Goal: Task Accomplishment & Management: Manage account settings

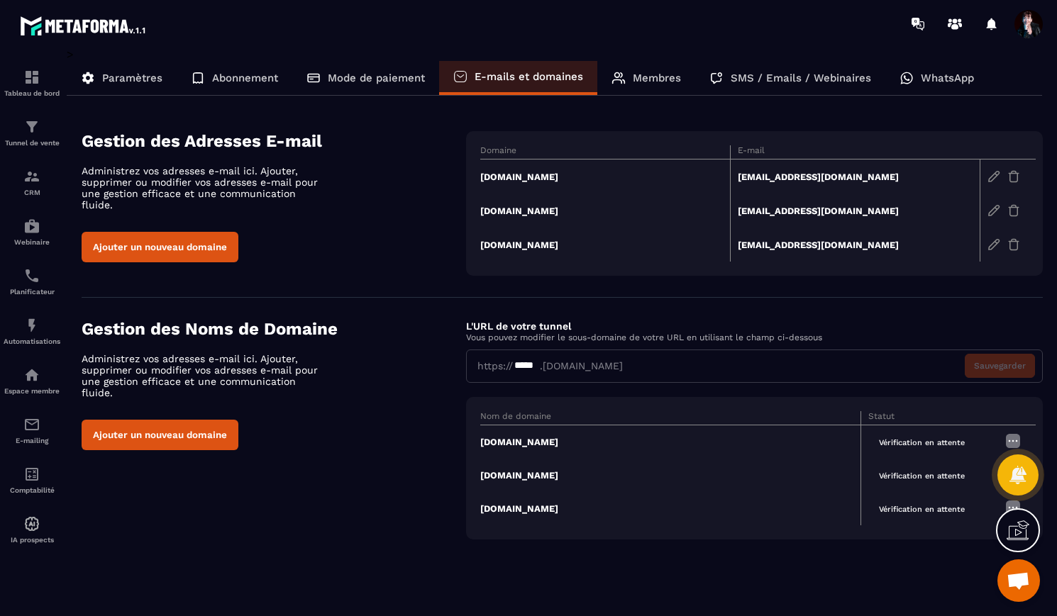
scroll to position [9813, 0]
click at [1022, 578] on span "Ouvrir le chat" at bounding box center [1017, 582] width 23 height 20
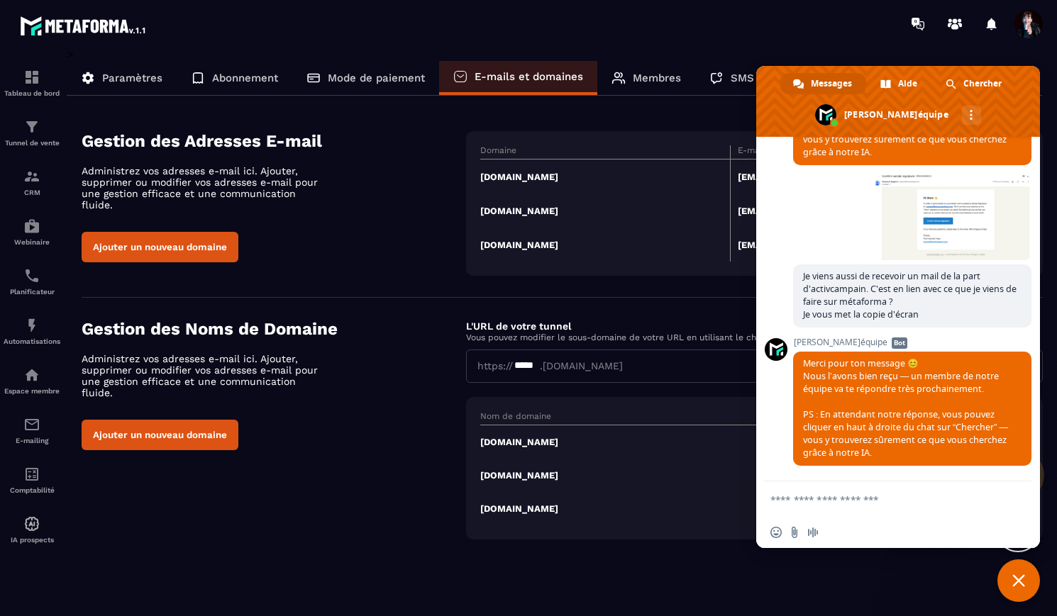
click at [899, 501] on textarea "Entrez votre message..." at bounding box center [883, 499] width 227 height 35
type textarea "**********"
click at [1025, 585] on span "Fermer le chat" at bounding box center [1018, 581] width 43 height 43
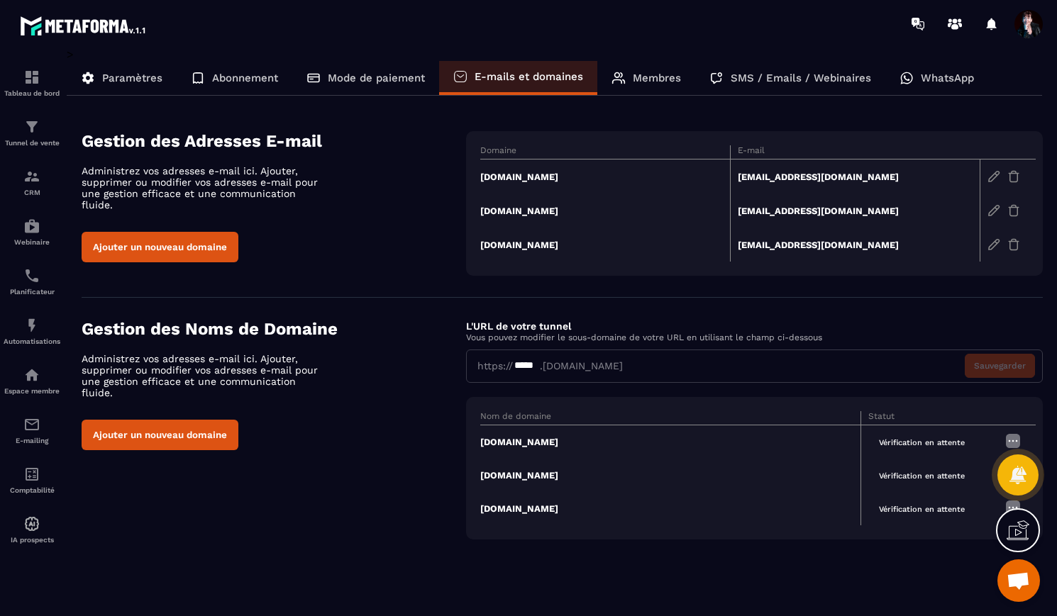
click at [121, 77] on p "Paramètres" at bounding box center [132, 78] width 60 height 13
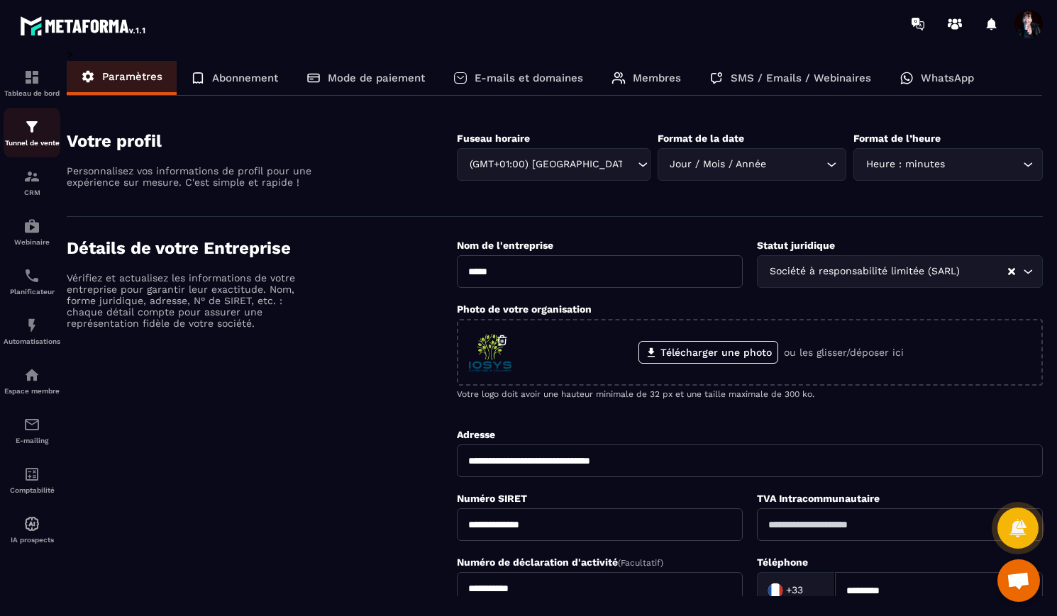
click at [30, 123] on img at bounding box center [31, 126] width 17 height 17
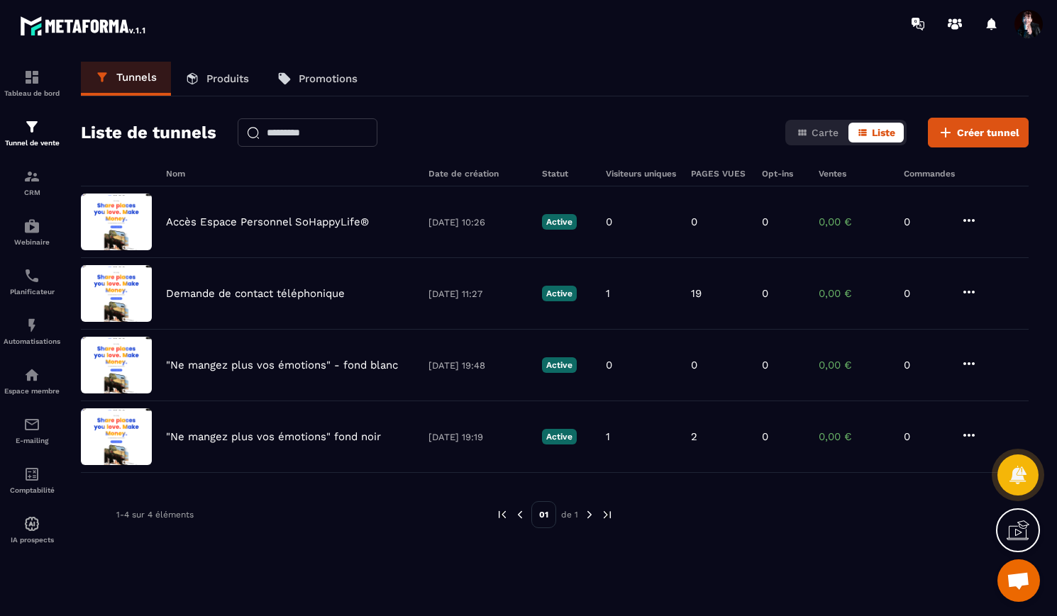
click at [1028, 24] on span at bounding box center [1028, 24] width 28 height 28
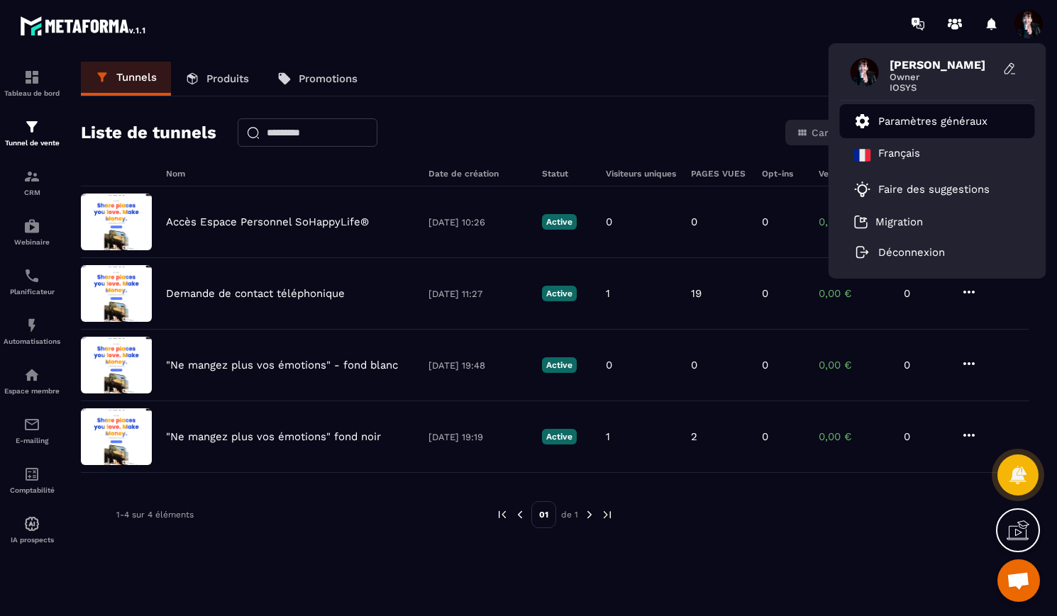
click at [950, 124] on p "Paramètres généraux" at bounding box center [932, 121] width 109 height 13
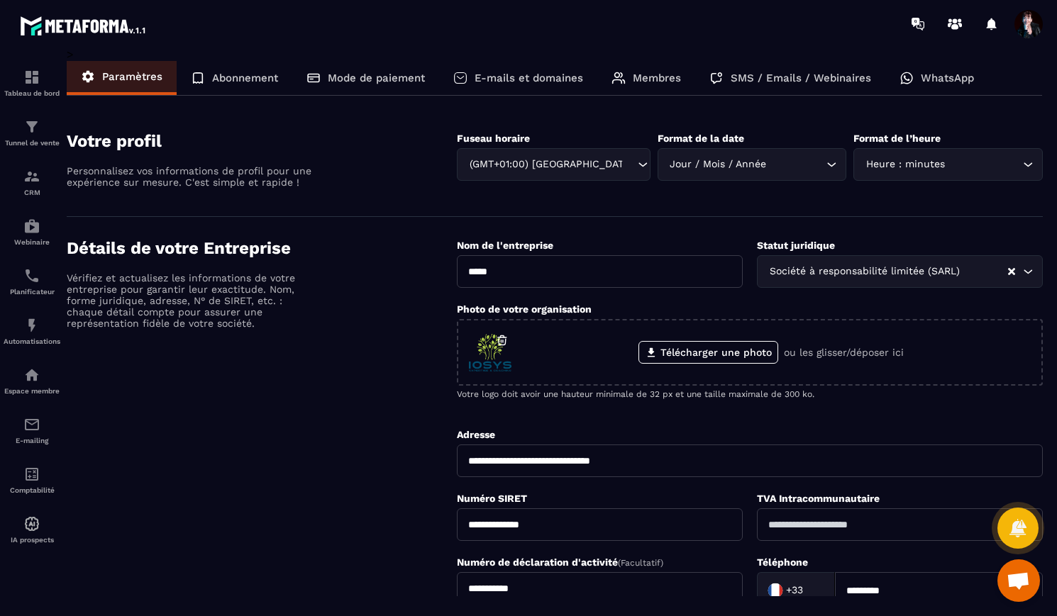
click at [520, 84] on div "E-mails et domaines" at bounding box center [518, 78] width 158 height 34
